Goal: Information Seeking & Learning: Learn about a topic

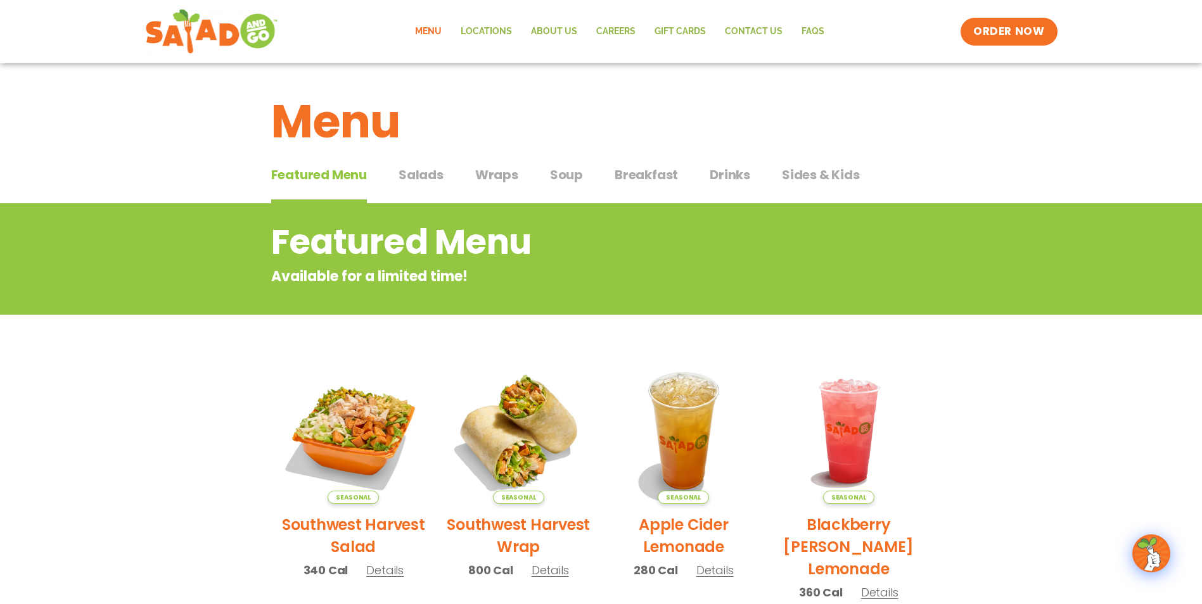
click at [422, 172] on span "Salads" at bounding box center [420, 174] width 45 height 19
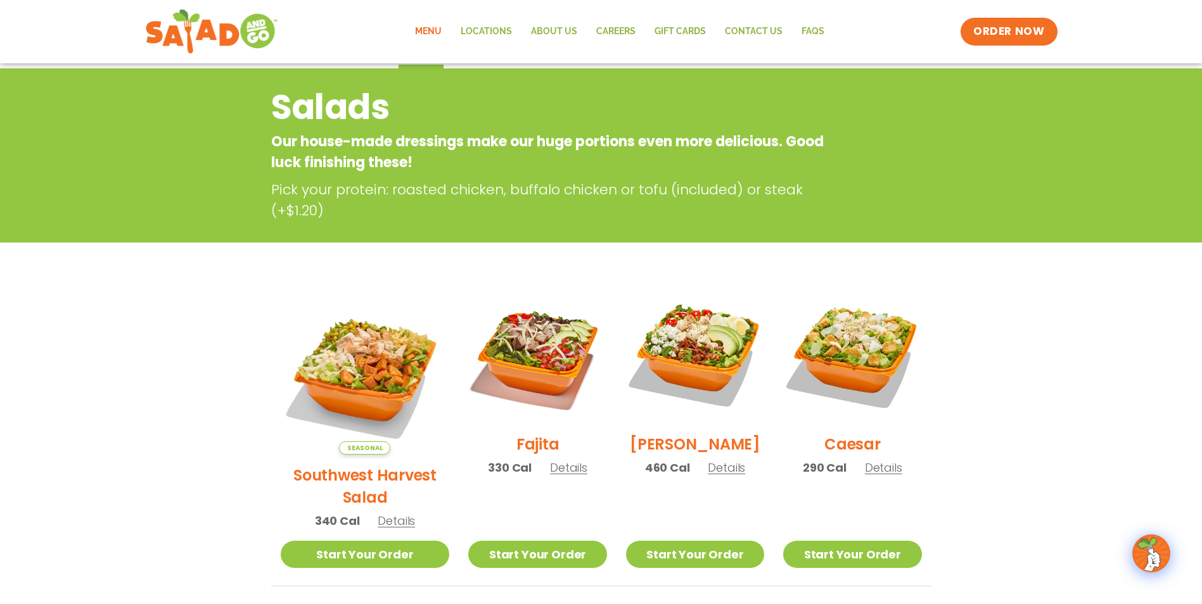
scroll to position [253, 0]
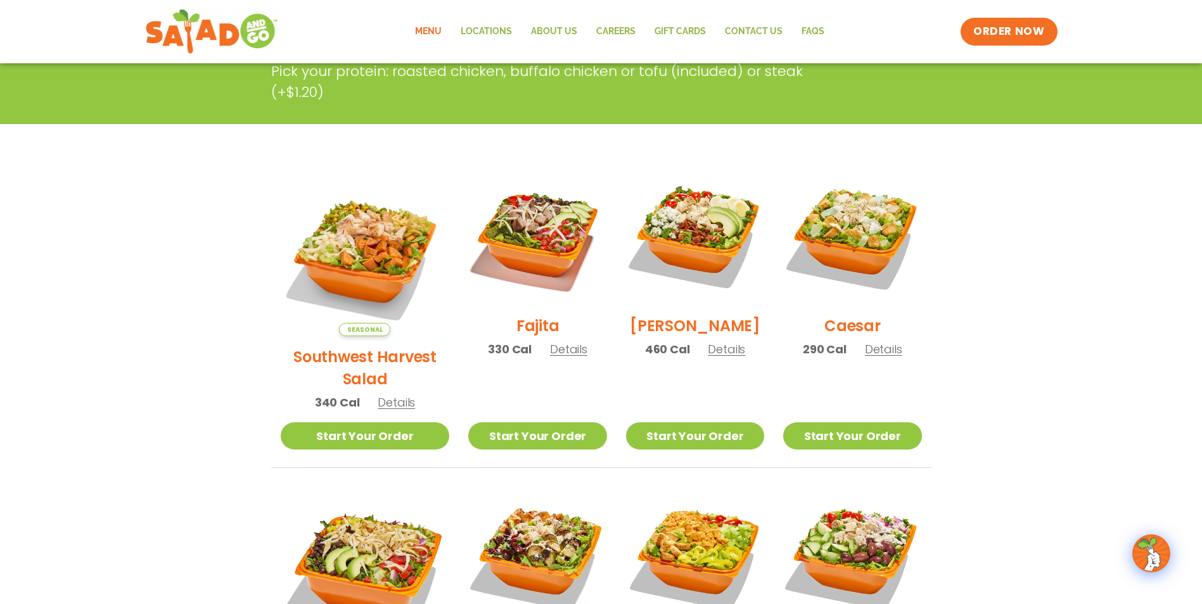
click at [378, 395] on span "Details" at bounding box center [396, 403] width 37 height 16
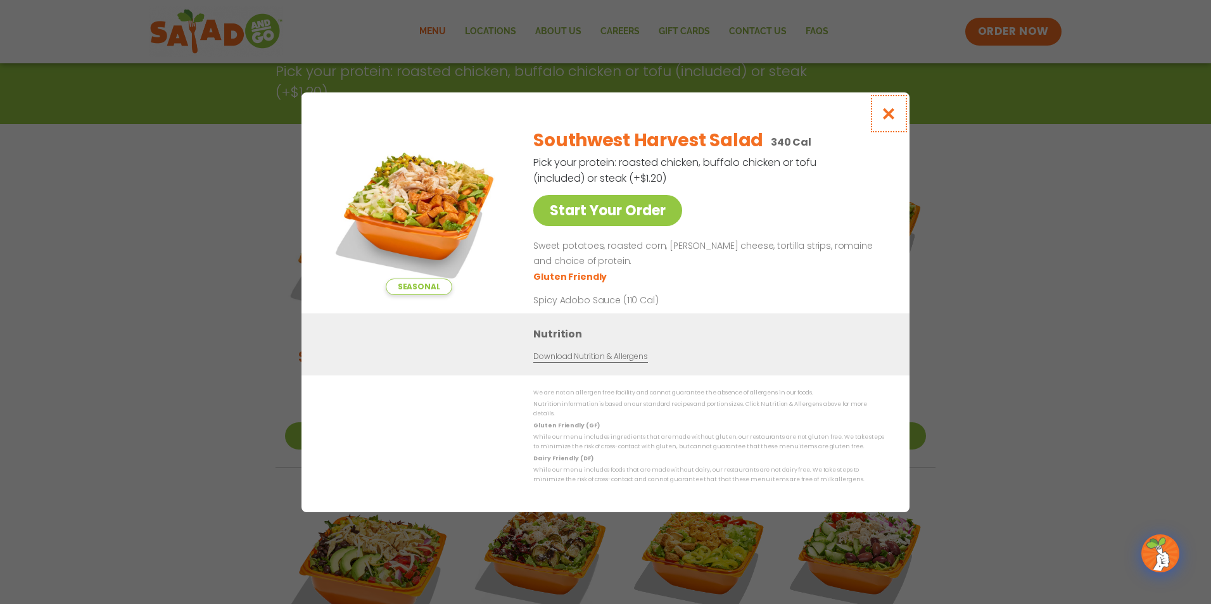
click at [886, 117] on icon "Close modal" at bounding box center [889, 113] width 16 height 13
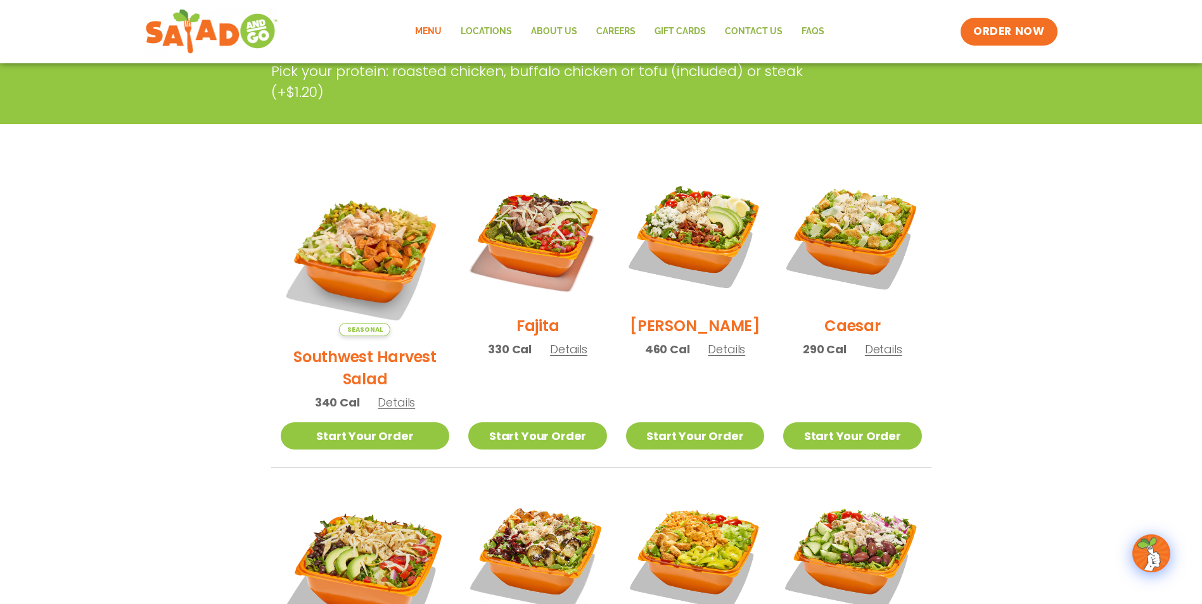
click at [516, 335] on h2 "Fajita" at bounding box center [537, 326] width 43 height 22
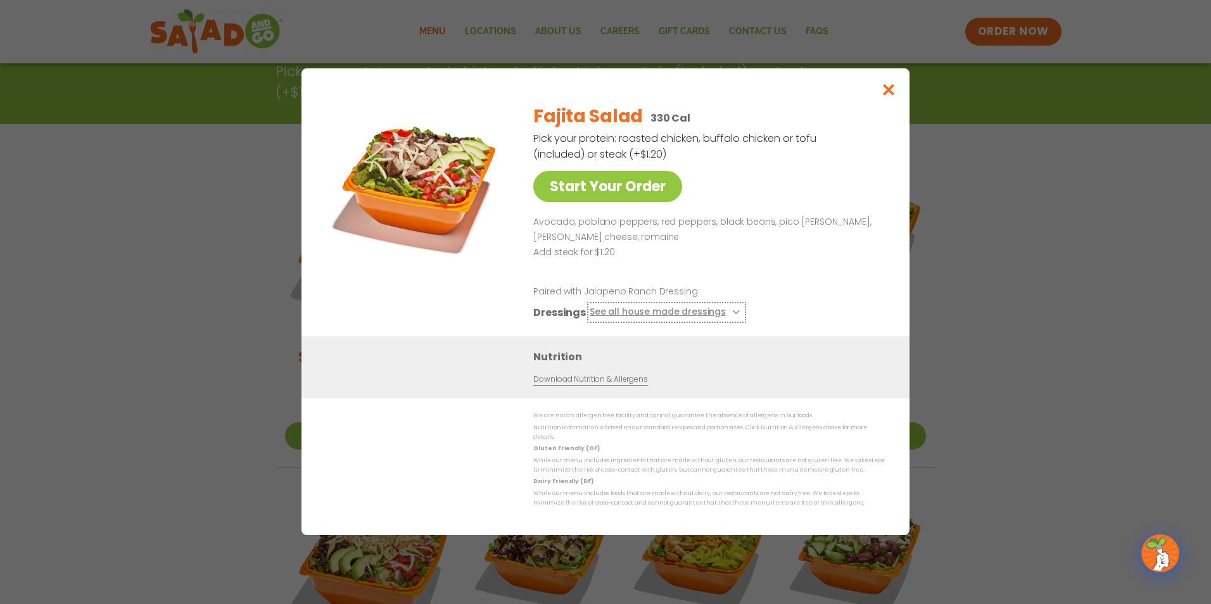
click at [729, 314] on button "See all house made dressings" at bounding box center [667, 313] width 154 height 16
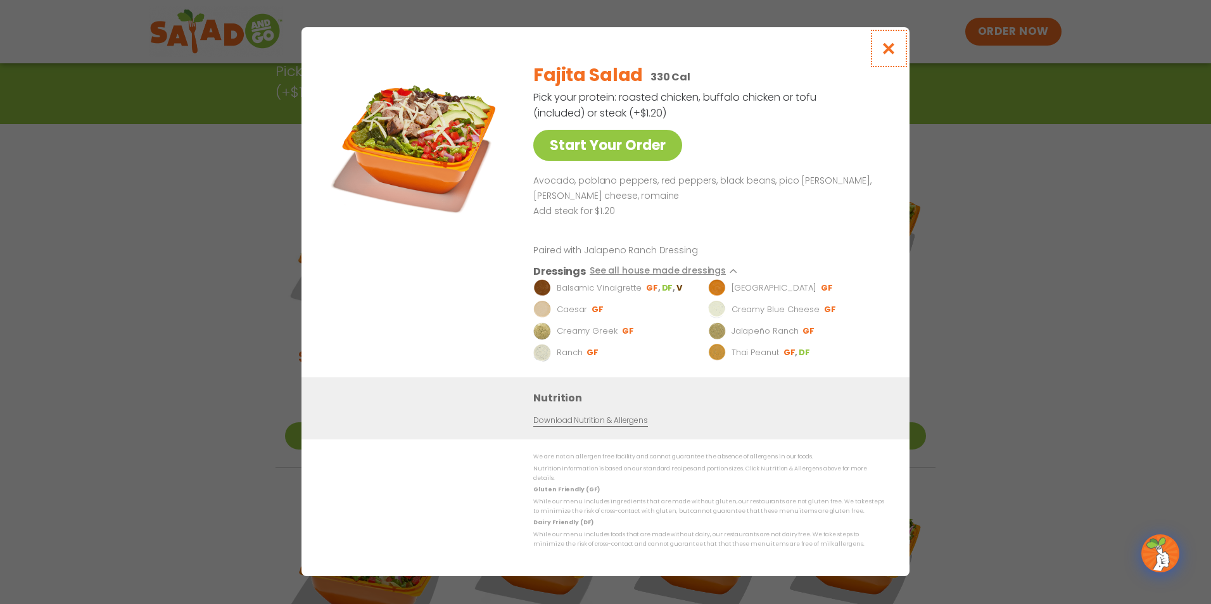
click at [890, 54] on icon "Close modal" at bounding box center [889, 48] width 16 height 13
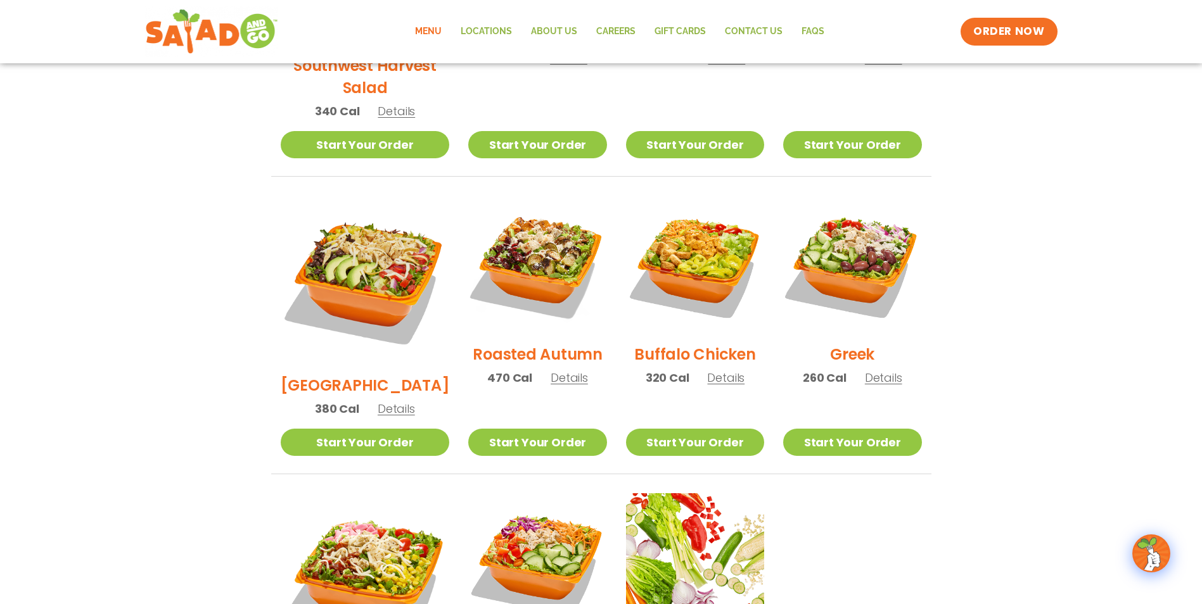
scroll to position [317, 0]
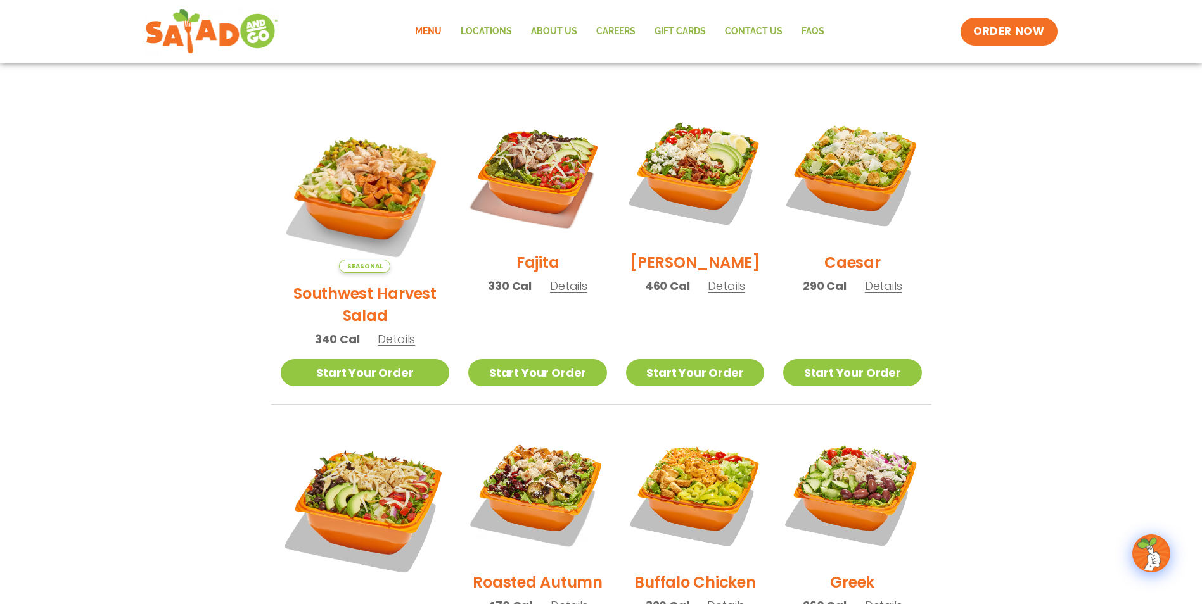
click at [550, 294] on span "Details" at bounding box center [568, 286] width 37 height 16
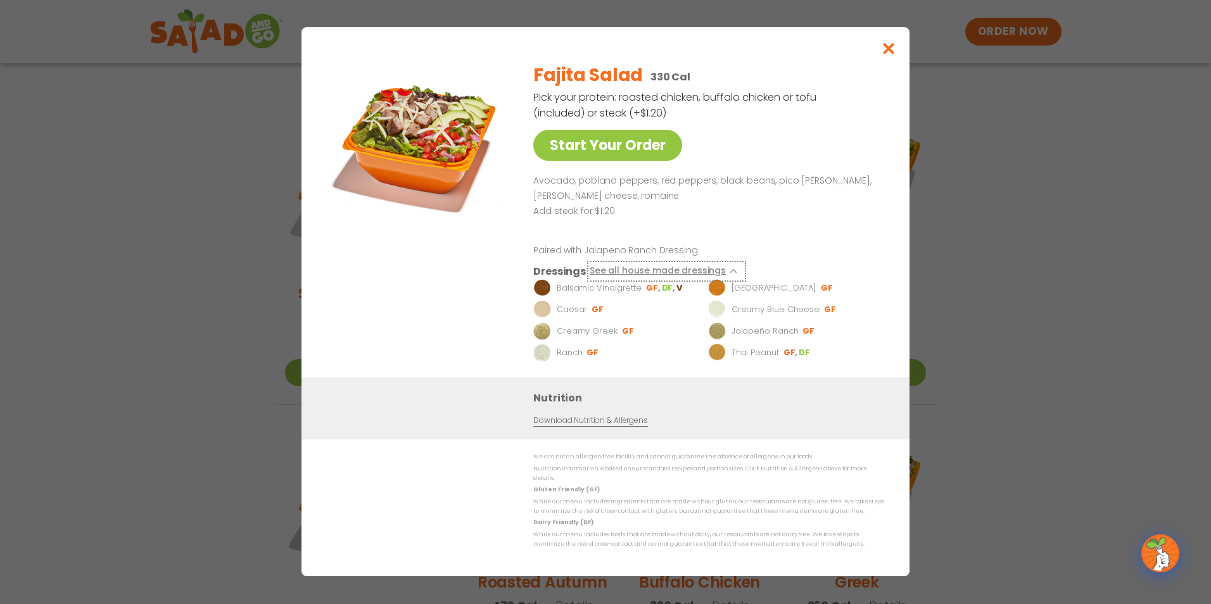
click at [732, 274] on icon at bounding box center [734, 271] width 5 height 5
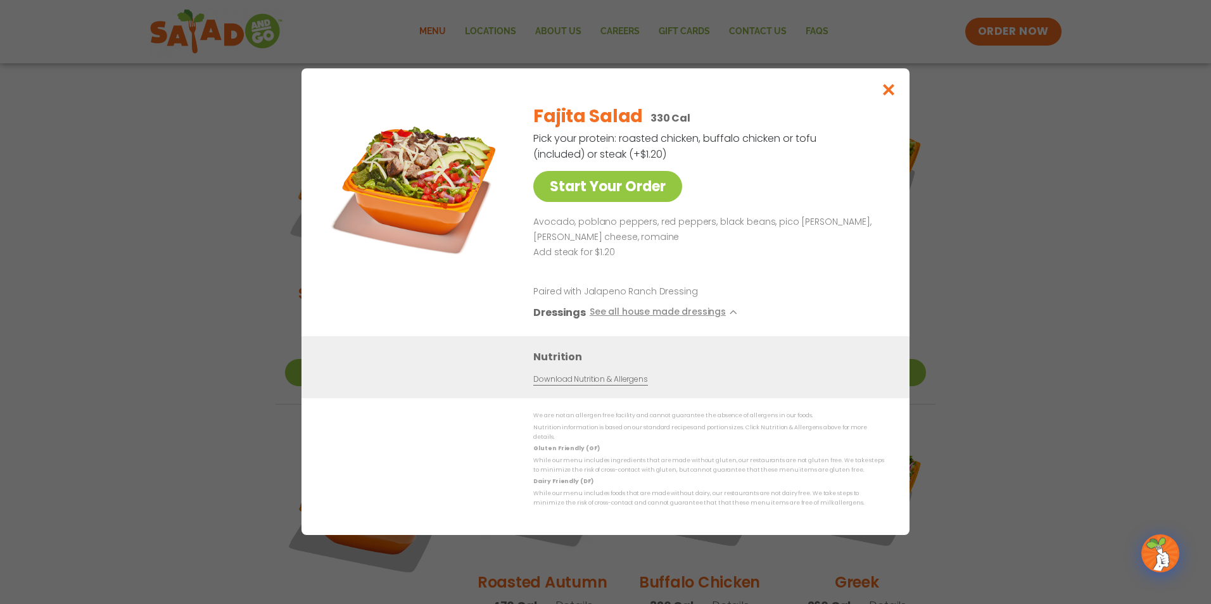
click at [251, 436] on div "Start Your Order Fajita Salad 330 Cal Pick your protein: roasted chicken, buffa…" at bounding box center [605, 302] width 1211 height 604
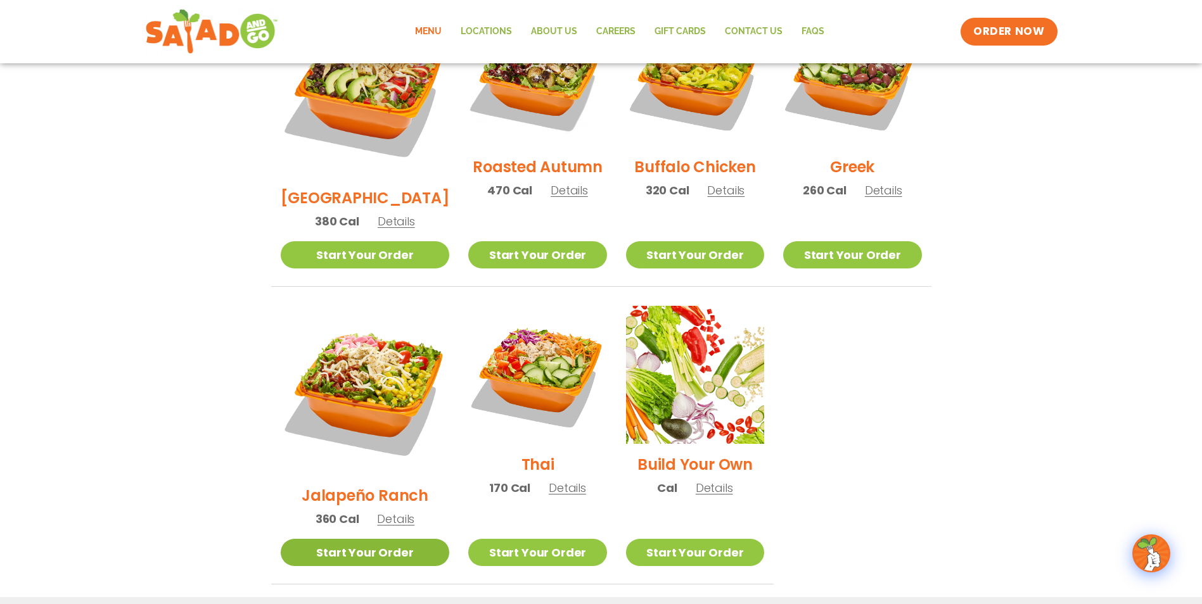
scroll to position [760, 0]
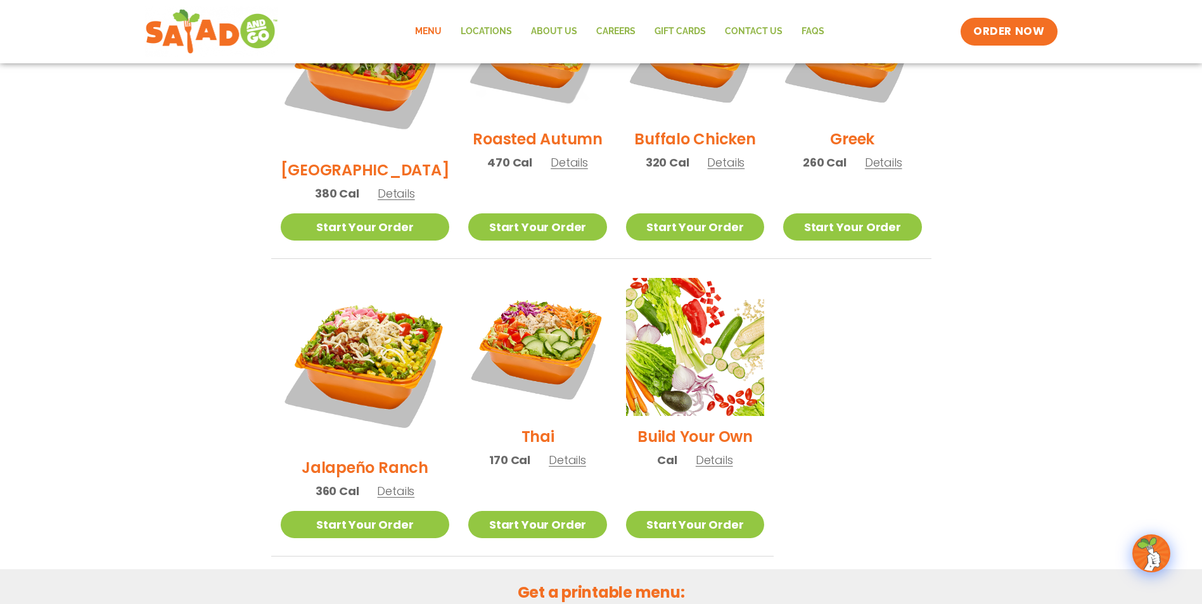
click at [385, 483] on span "Details" at bounding box center [395, 491] width 37 height 16
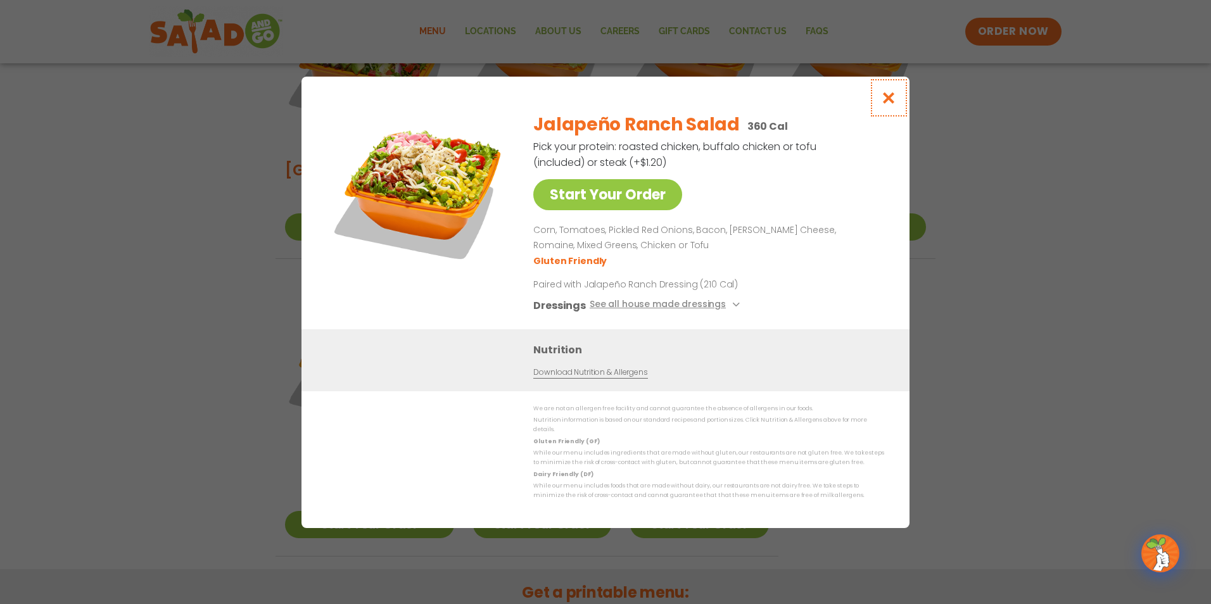
click at [888, 103] on icon "Close modal" at bounding box center [889, 97] width 16 height 13
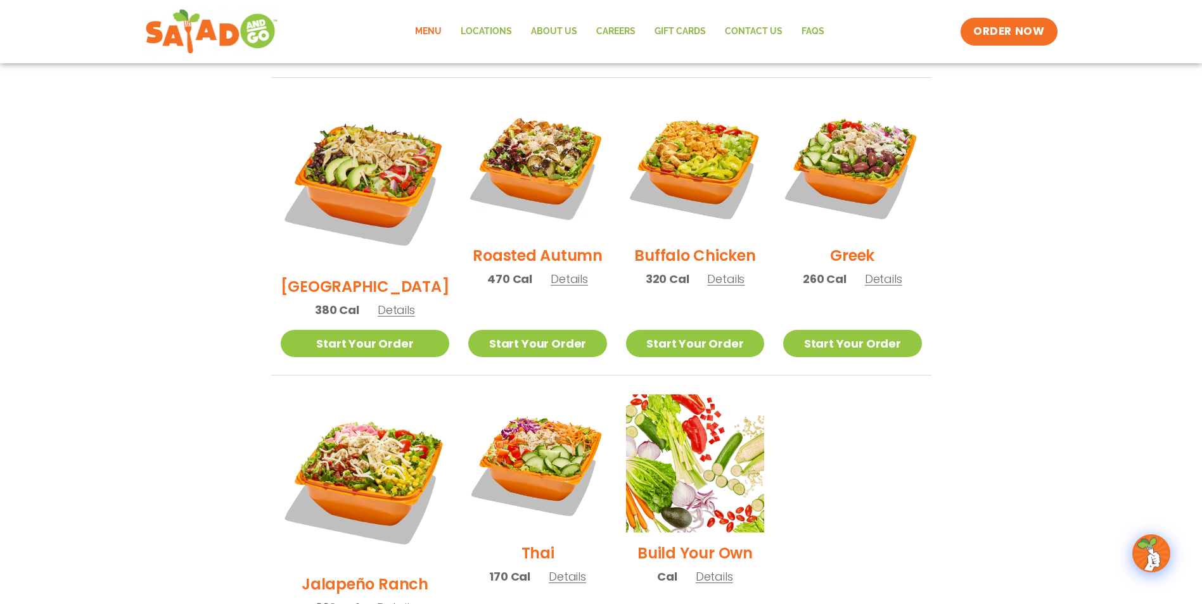
click at [258, 375] on div "Seasonal Southwest Harvest Salad 340 Cal Details Start Your Order Seasonal Star…" at bounding box center [601, 225] width 691 height 896
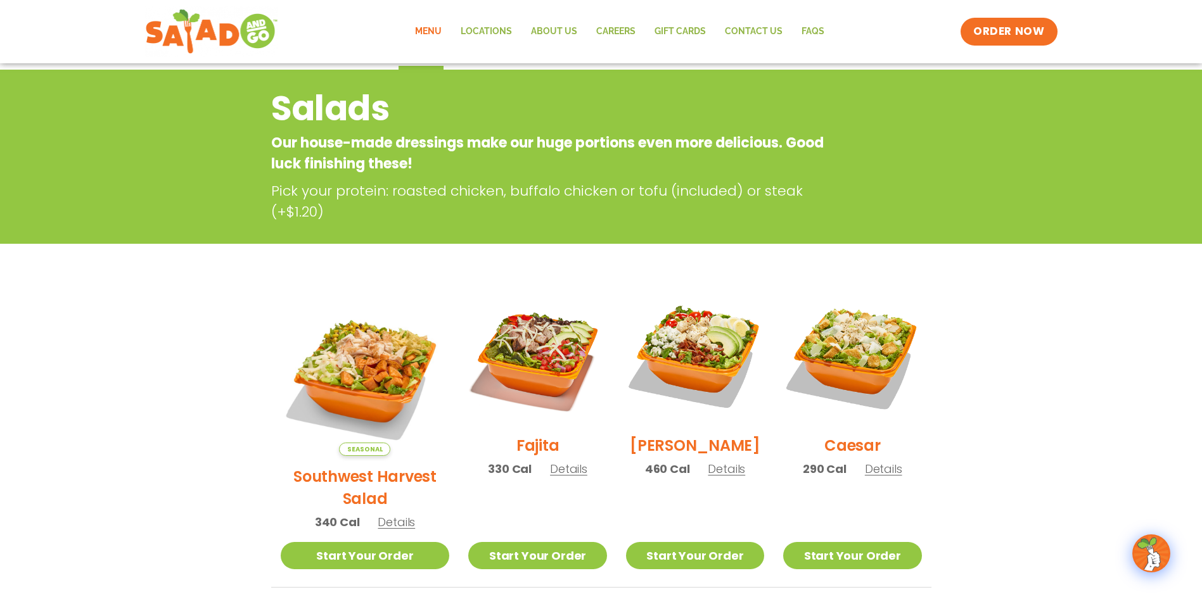
scroll to position [0, 0]
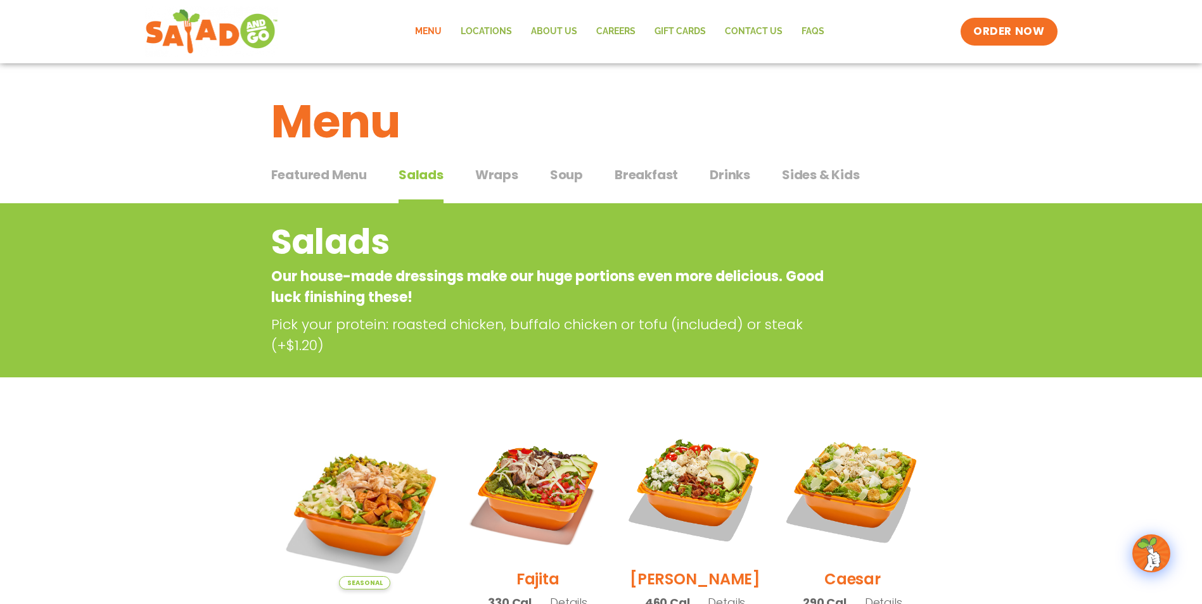
click at [727, 174] on span "Drinks" at bounding box center [730, 174] width 41 height 19
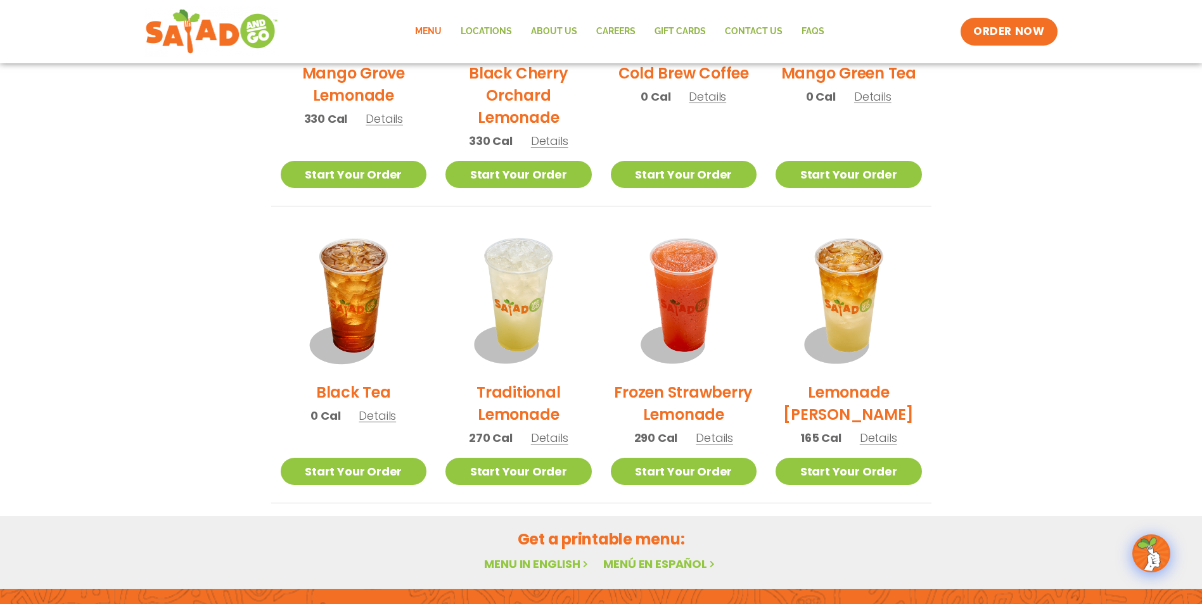
scroll to position [887, 0]
